Goal: Obtain resource: Obtain resource

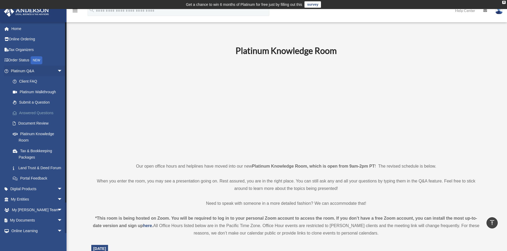
scroll to position [159, 0]
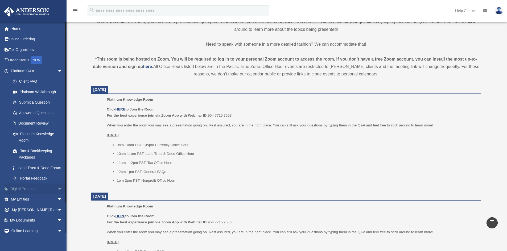
click at [51, 194] on link "Digital Products arrow_drop_down" at bounding box center [37, 189] width 67 height 11
click at [57, 205] on span "arrow_drop_down" at bounding box center [62, 199] width 11 height 11
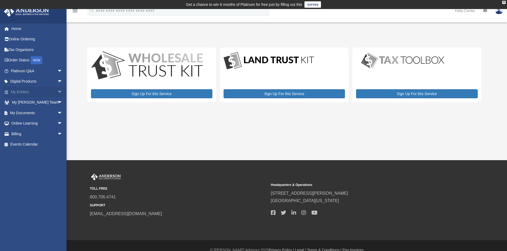
click at [57, 92] on span "arrow_drop_down" at bounding box center [62, 92] width 11 height 11
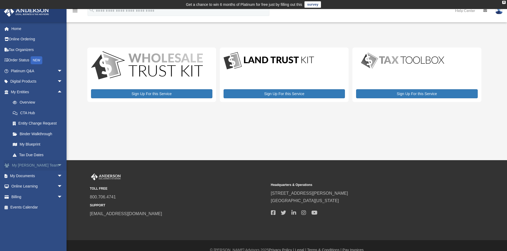
click at [57, 166] on span "arrow_drop_down" at bounding box center [62, 165] width 11 height 11
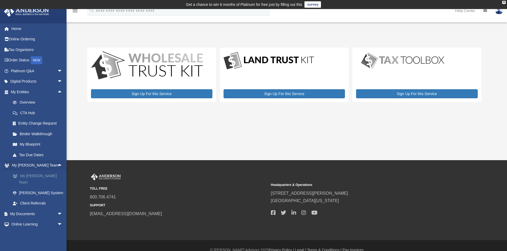
click at [47, 176] on link "My [PERSON_NAME] Team" at bounding box center [38, 179] width 63 height 17
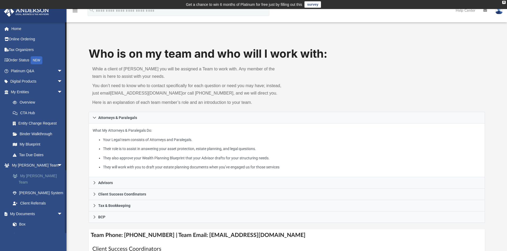
click at [54, 175] on link "My [PERSON_NAME] Team" at bounding box center [38, 179] width 63 height 17
click at [34, 180] on link "My [PERSON_NAME] Team" at bounding box center [38, 179] width 63 height 17
click at [57, 93] on span "arrow_drop_down" at bounding box center [62, 92] width 11 height 11
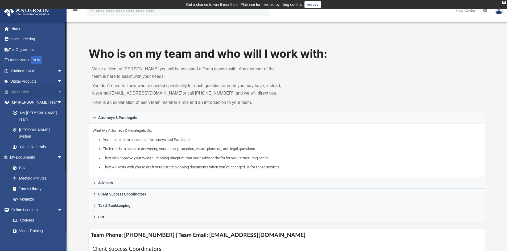
click at [57, 93] on span "arrow_drop_up" at bounding box center [62, 92] width 11 height 11
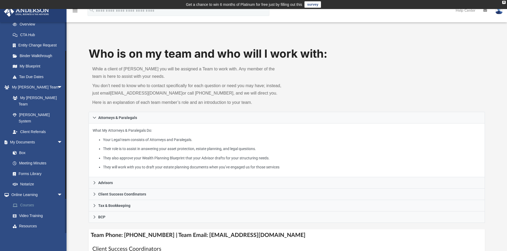
scroll to position [80, 0]
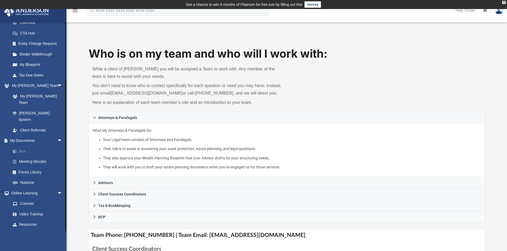
click at [23, 146] on link "Box" at bounding box center [38, 151] width 63 height 11
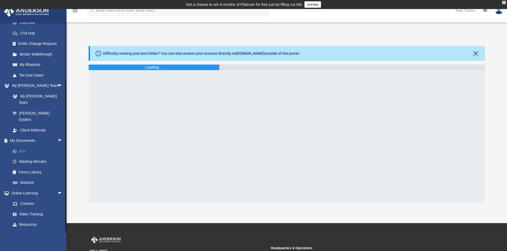
click at [23, 146] on link "Box" at bounding box center [38, 151] width 63 height 11
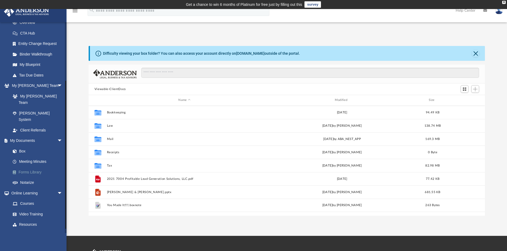
scroll to position [117, 392]
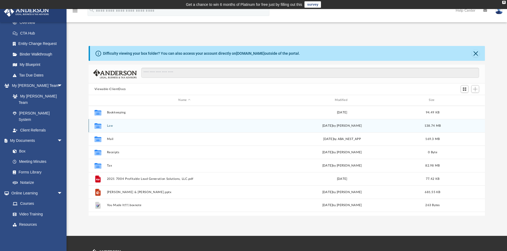
click at [110, 125] on button "Law" at bounding box center [184, 125] width 155 height 3
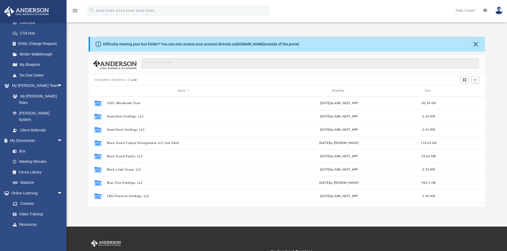
scroll to position [0, 0]
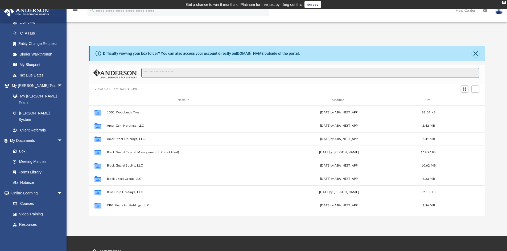
click at [167, 72] on input "Search files and folders" at bounding box center [310, 73] width 338 height 10
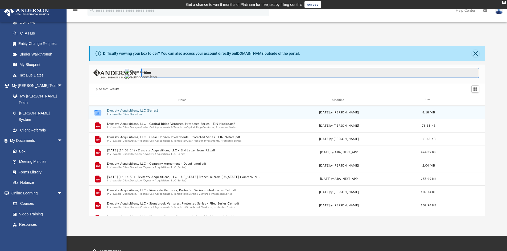
type input "*******"
click at [134, 110] on button "Dynasty Acquisitions, LLC (Series)" at bounding box center [183, 110] width 153 height 3
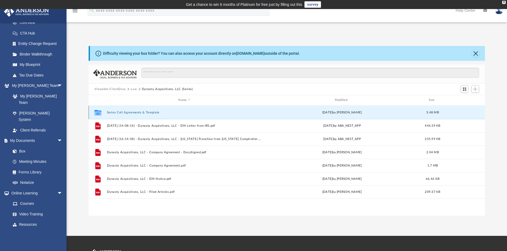
click at [134, 114] on button "Series Cell Agreements & Template" at bounding box center [184, 112] width 155 height 3
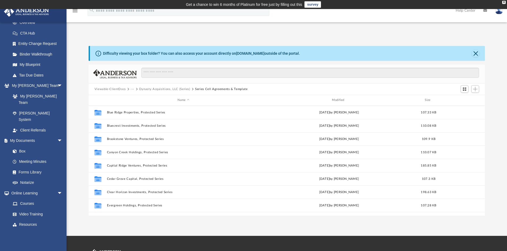
click at [337, 103] on div "Name Modified Size" at bounding box center [287, 100] width 396 height 11
click at [337, 100] on div "Modified" at bounding box center [338, 100] width 153 height 5
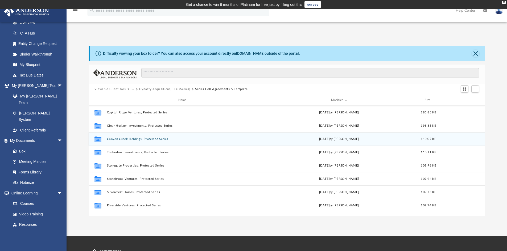
click at [143, 139] on button "Canyon Creek Holdings, Protected Series" at bounding box center [183, 139] width 153 height 3
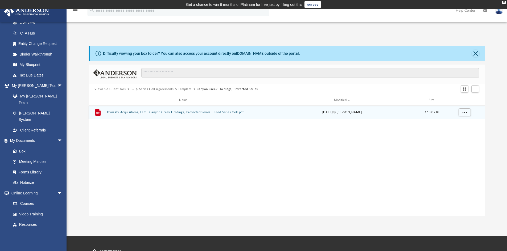
click at [215, 112] on button "Dynasty Acquisitions, LLC - Canyon Creek Holdings, Protected Series - Filed Ser…" at bounding box center [184, 112] width 155 height 3
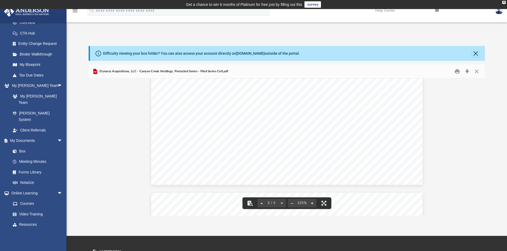
scroll to position [927, 0]
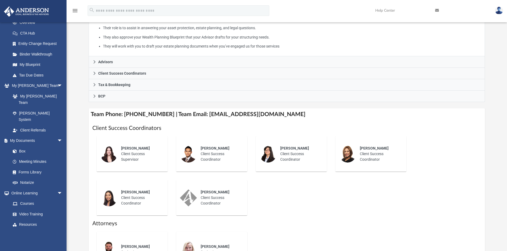
scroll to position [213, 0]
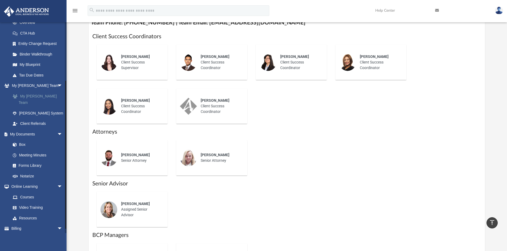
click at [44, 99] on link "My [PERSON_NAME] Team" at bounding box center [38, 99] width 63 height 17
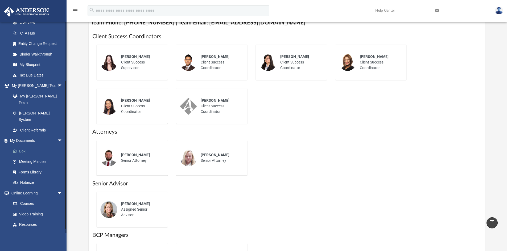
click at [25, 146] on link "Box" at bounding box center [38, 151] width 63 height 11
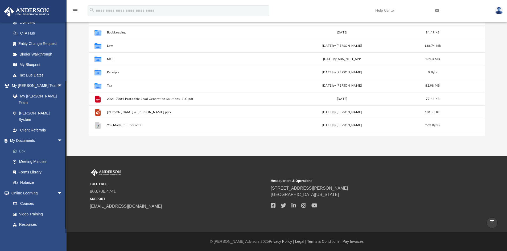
scroll to position [117, 392]
click at [25, 146] on link "Box" at bounding box center [38, 151] width 63 height 11
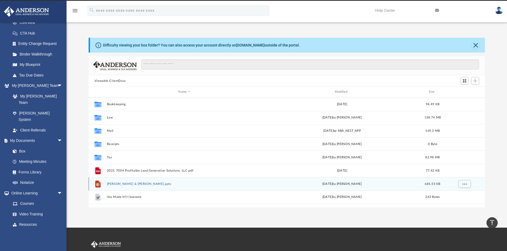
scroll to position [0, 0]
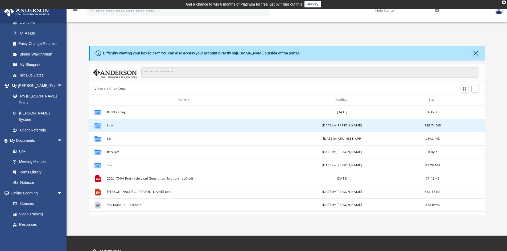
click at [109, 127] on button "Law" at bounding box center [184, 125] width 155 height 3
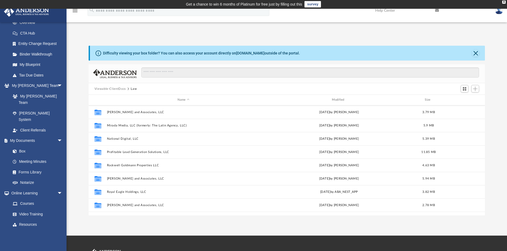
scroll to position [160, 0]
click at [165, 72] on input "Search files and folders" at bounding box center [310, 73] width 338 height 10
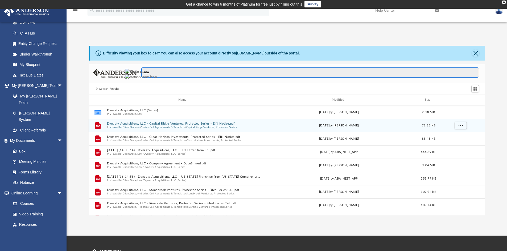
scroll to position [0, 0]
type input "*****"
click at [214, 125] on button "Dynasty Acquisitions, LLC - Capital Ridge Ventures, Protected Series - EIN Noti…" at bounding box center [183, 123] width 153 height 3
